Goal: Task Accomplishment & Management: Complete application form

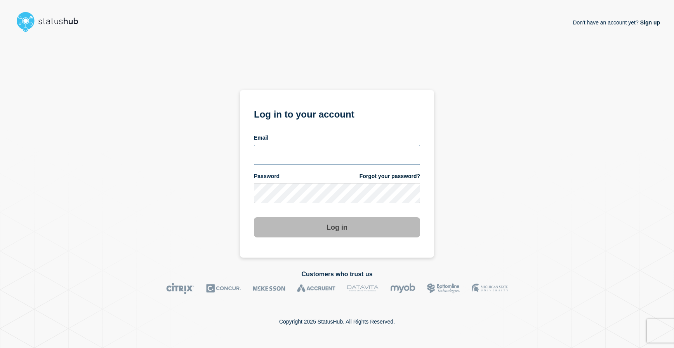
type input "emhelpdesk@glos.ac.uk"
click at [335, 233] on button "Log in" at bounding box center [337, 227] width 166 height 20
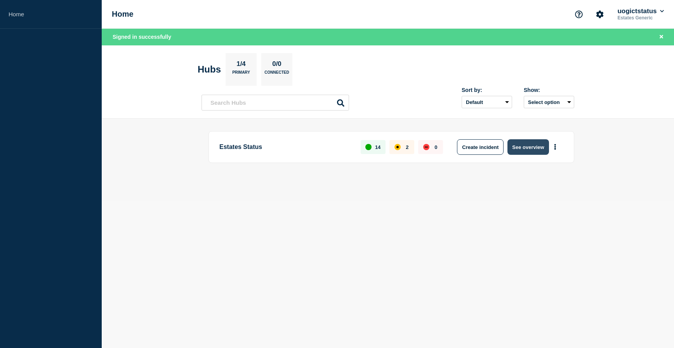
click at [523, 148] on button "See overview" at bounding box center [527, 147] width 41 height 16
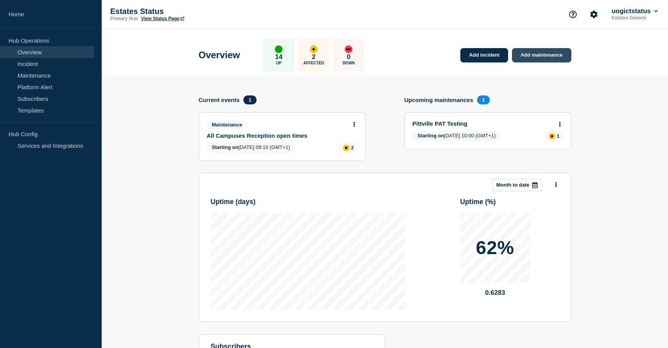
click at [517, 59] on link "Add maintenance" at bounding box center [541, 55] width 59 height 14
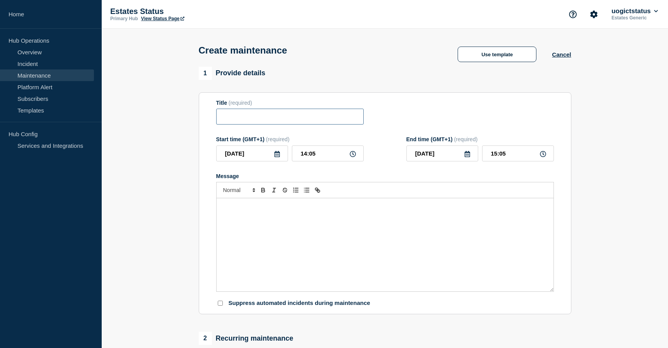
click at [238, 114] on input "Title" at bounding box center [290, 117] width 148 height 16
type input "PK Campus Annual gutter clean"
click at [316, 224] on div "Message" at bounding box center [385, 244] width 337 height 93
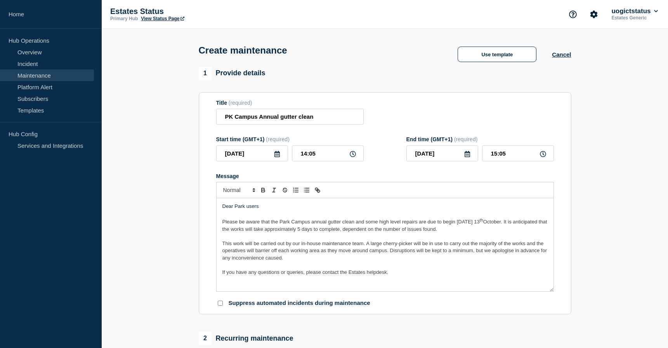
scroll to position [12, 0]
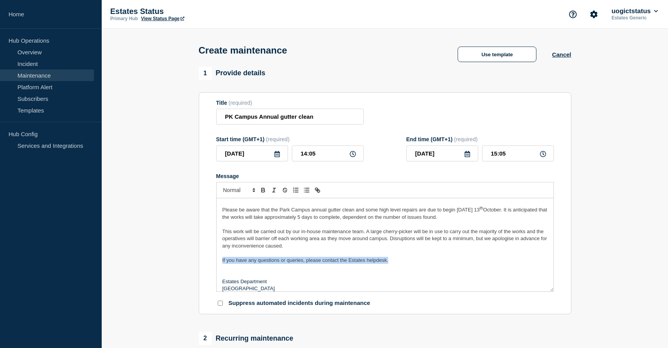
drag, startPoint x: 393, startPoint y: 262, endPoint x: 221, endPoint y: 261, distance: 172.4
click at [221, 261] on div "Dear Park users Please be aware that the Park Campus annual gutter clean and so…" at bounding box center [385, 244] width 337 height 93
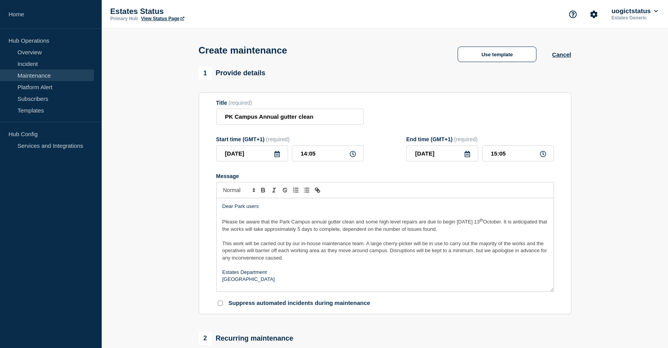
scroll to position [0, 0]
click at [393, 253] on span "This work will be carried out by our in-house maintenance team. A large cherry-…" at bounding box center [385, 251] width 326 height 20
click at [389, 252] on span "This work will be carried out by our in-house maintenance team. A large cherry-…" at bounding box center [385, 251] width 326 height 20
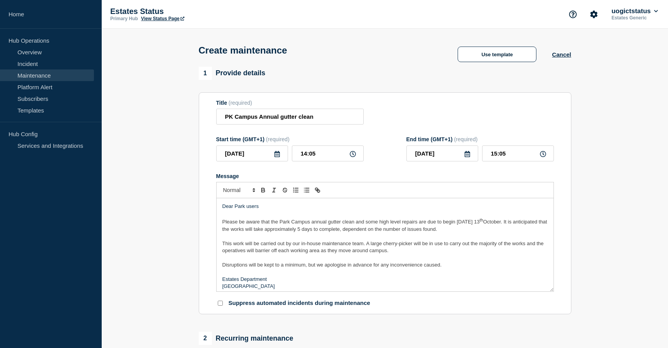
click at [440, 251] on p "This work will be carried out by our in-house maintenance team. A large cherry-…" at bounding box center [384, 247] width 325 height 14
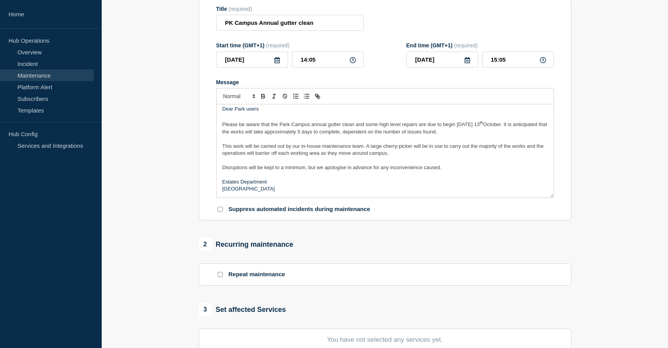
scroll to position [233, 0]
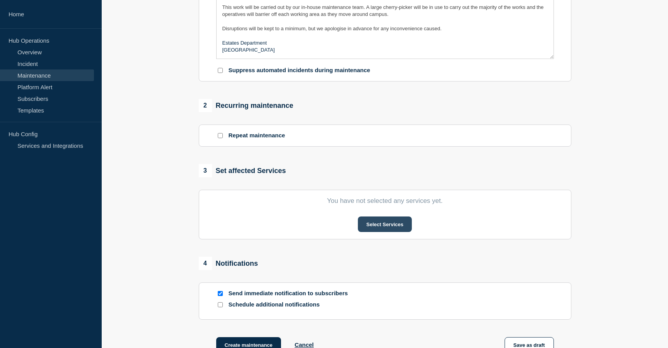
click at [370, 229] on button "Select Services" at bounding box center [385, 225] width 54 height 16
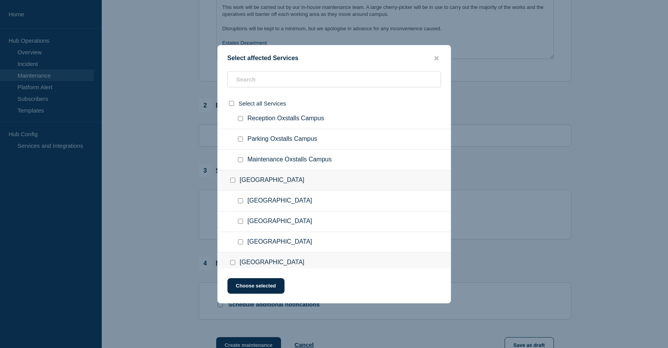
scroll to position [78, 0]
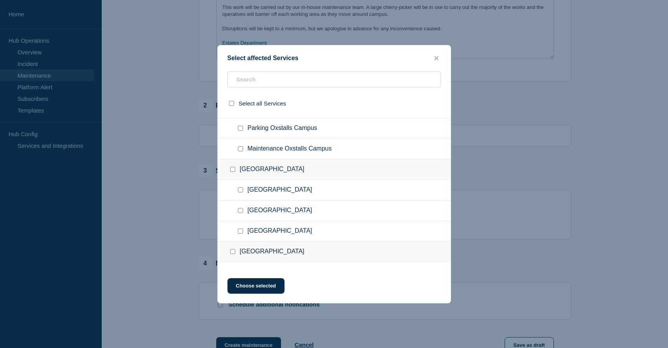
click at [242, 231] on input "Maintenance Park Campus checkbox" at bounding box center [240, 231] width 5 height 5
checkbox input "true"
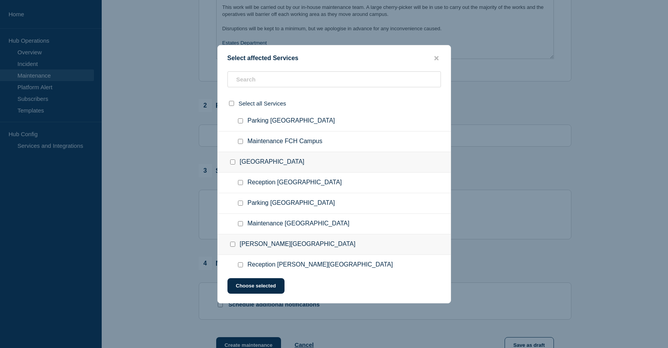
scroll to position [272, 0]
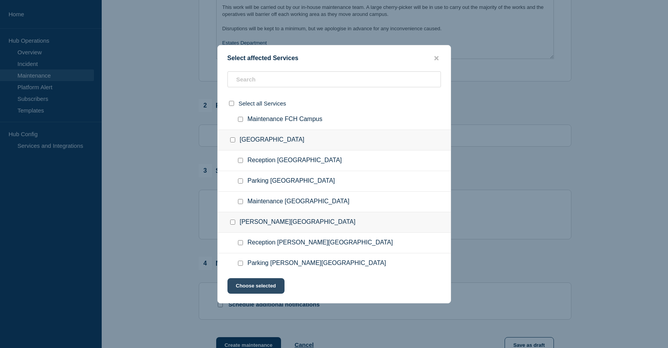
click at [271, 289] on button "Choose selected" at bounding box center [256, 286] width 57 height 16
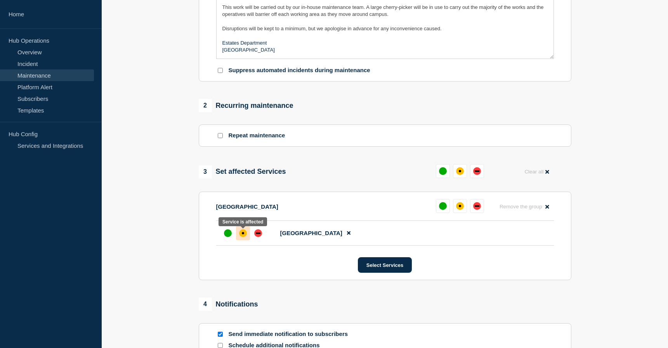
click at [243, 233] on div "affected" at bounding box center [243, 233] width 8 height 8
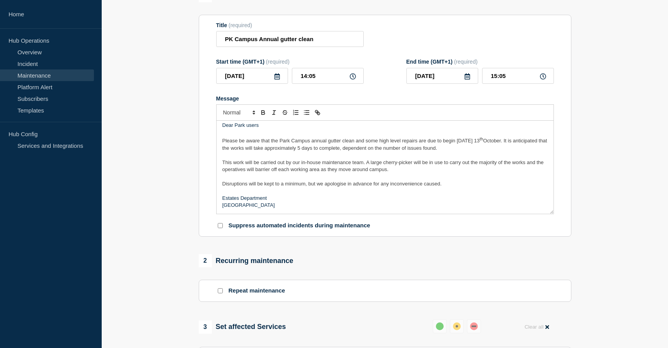
scroll to position [0, 0]
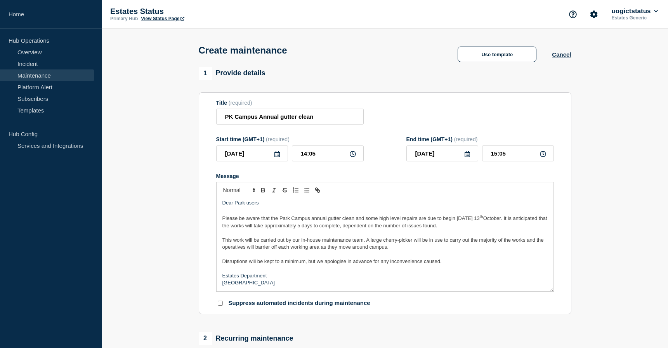
click at [277, 156] on icon at bounding box center [277, 154] width 6 height 6
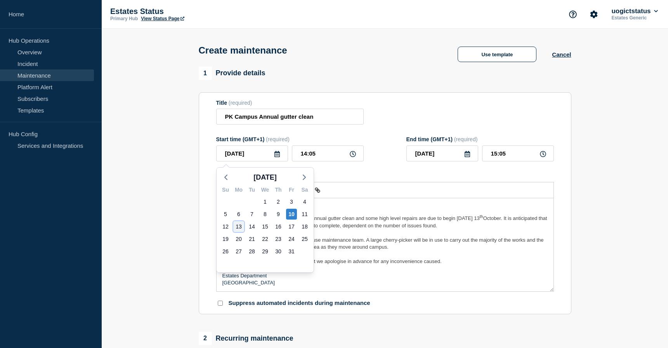
click at [235, 226] on div "13" at bounding box center [238, 226] width 11 height 11
type input "[DATE]"
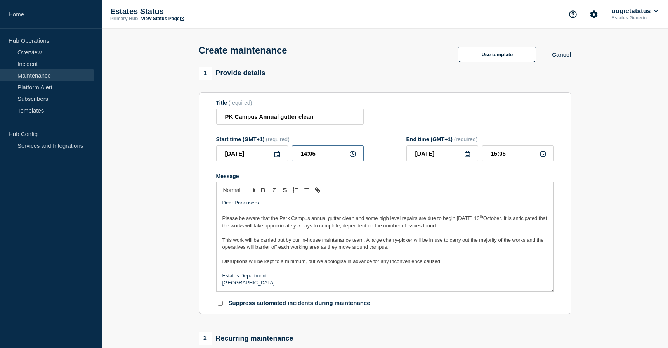
drag, startPoint x: 318, startPoint y: 155, endPoint x: 290, endPoint y: 155, distance: 28.0
click at [290, 155] on div "[DATE] 14:05" at bounding box center [290, 154] width 148 height 16
type input "08:00"
type input "09:00"
click at [469, 154] on icon at bounding box center [467, 154] width 5 height 6
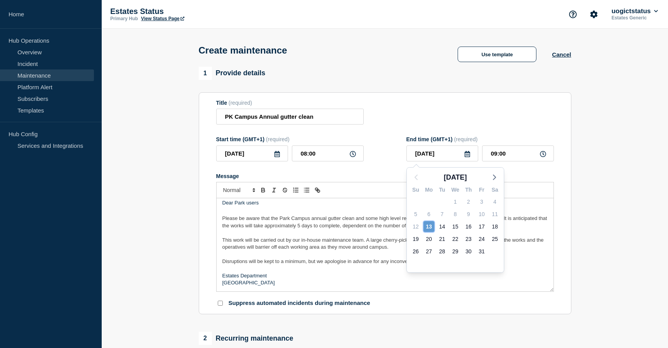
click at [430, 226] on div "13" at bounding box center [429, 226] width 11 height 11
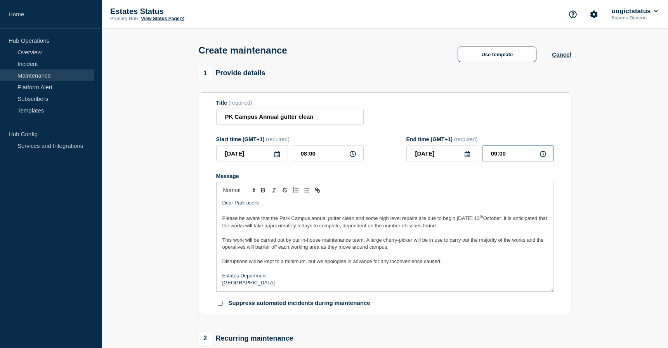
drag, startPoint x: 513, startPoint y: 154, endPoint x: 469, endPoint y: 160, distance: 44.6
click at [469, 160] on div "[DATE] 09:00" at bounding box center [481, 154] width 148 height 16
click at [466, 157] on icon at bounding box center [467, 154] width 6 height 6
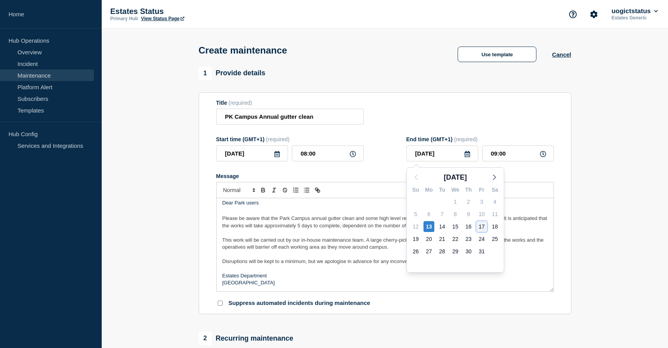
click at [484, 226] on div "17" at bounding box center [481, 226] width 11 height 11
type input "[DATE]"
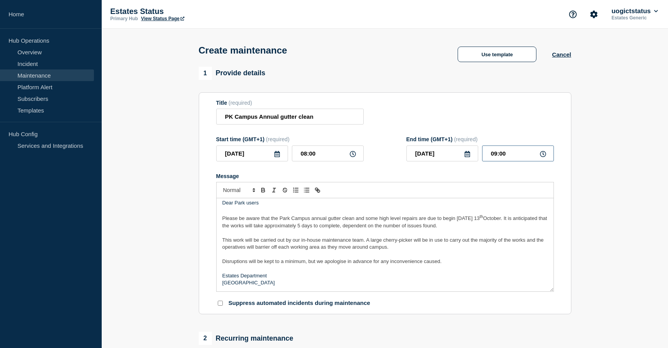
drag, startPoint x: 504, startPoint y: 155, endPoint x: 479, endPoint y: 149, distance: 26.4
click at [486, 154] on input "09:00" at bounding box center [518, 154] width 72 height 16
type input "17:00"
click at [554, 176] on section "Title (required) PK Campus Annual gutter clean Start time (GMT+1) (required) [D…" at bounding box center [385, 203] width 373 height 222
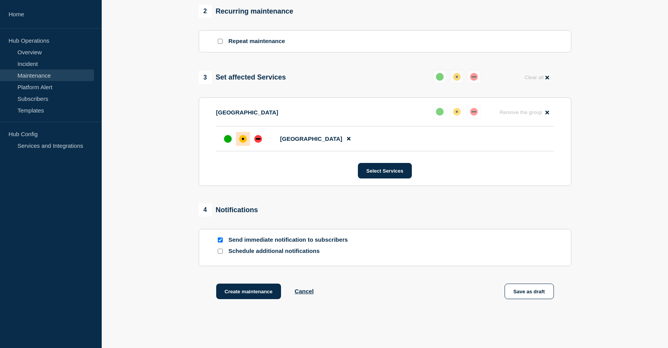
scroll to position [370, 0]
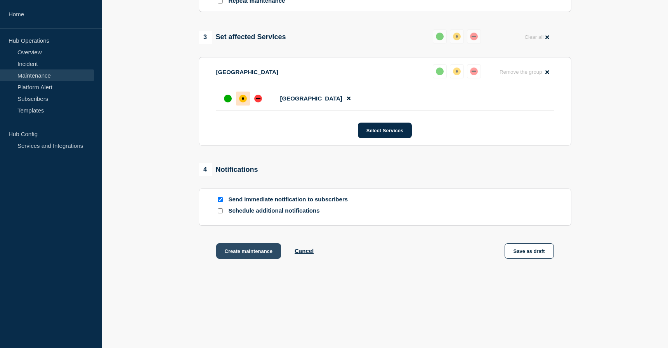
click at [239, 252] on button "Create maintenance" at bounding box center [248, 251] width 65 height 16
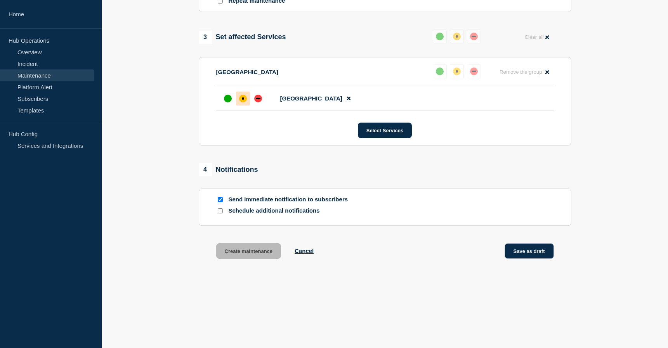
scroll to position [386, 0]
